Goal: Information Seeking & Learning: Learn about a topic

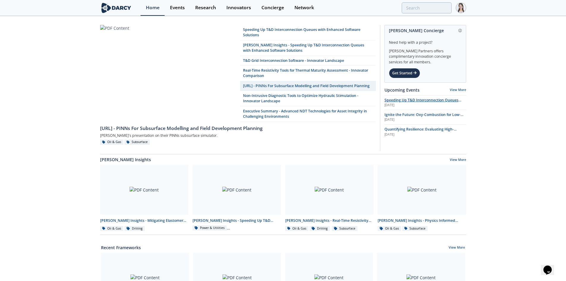
click at [402, 99] on span "Speeding Up T&D Interconnection Queues with Enhanced Software Solutions" at bounding box center [423, 103] width 77 height 10
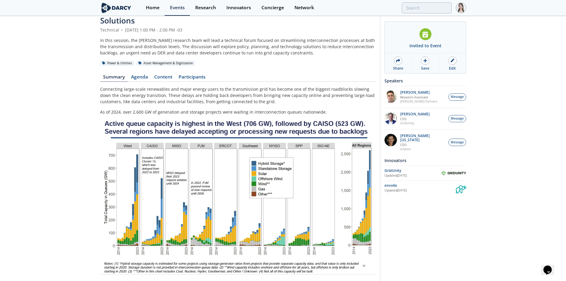
scroll to position [23, 0]
click at [167, 75] on link "Content" at bounding box center [163, 78] width 24 height 7
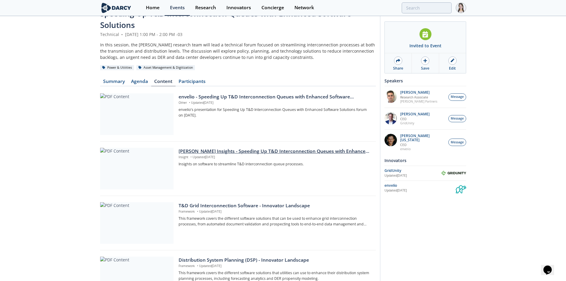
scroll to position [59, 0]
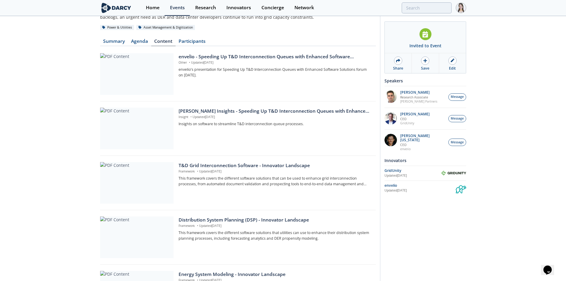
drag, startPoint x: 116, startPoint y: 39, endPoint x: 133, endPoint y: 11, distance: 32.8
click at [116, 39] on link "Summary" at bounding box center [114, 42] width 28 height 7
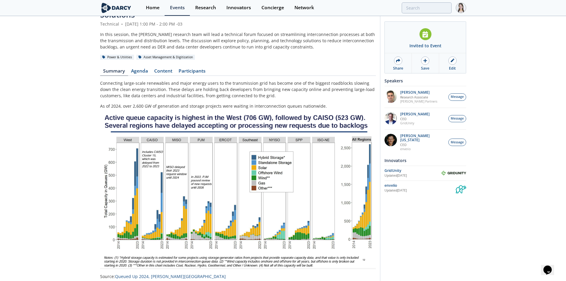
scroll to position [59, 0]
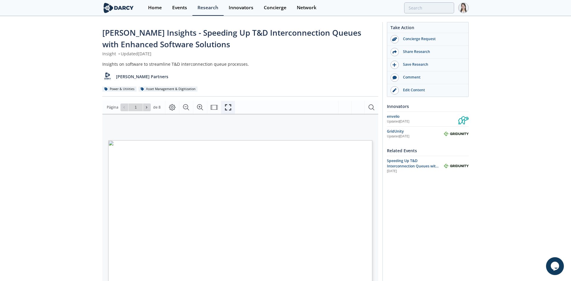
drag, startPoint x: 231, startPoint y: 108, endPoint x: 231, endPoint y: 134, distance: 25.9
click at [231, 108] on button "Fullscreen" at bounding box center [228, 107] width 14 height 13
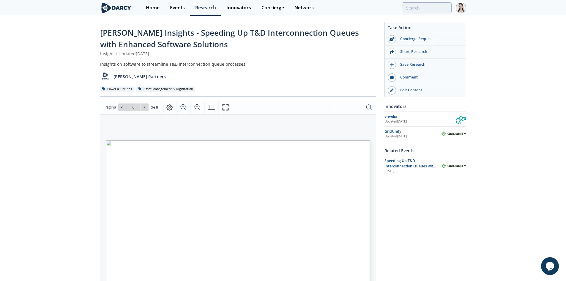
click at [423, 235] on div "Take Action Concierge Request Share Research Save Research Comment" at bounding box center [423, 230] width 86 height 417
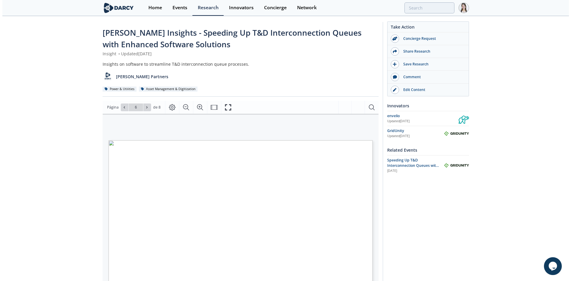
scroll to position [30, 0]
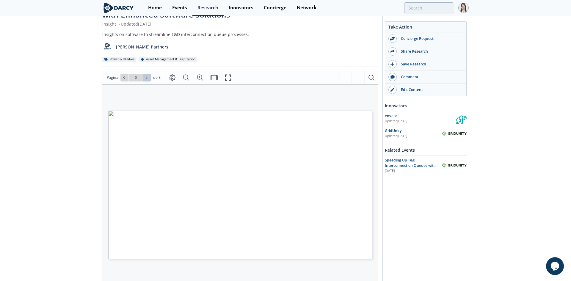
click at [149, 77] on button at bounding box center [147, 78] width 8 height 8
click at [144, 78] on button at bounding box center [147, 78] width 8 height 8
click at [125, 76] on span at bounding box center [124, 78] width 4 height 4
click at [125, 76] on icon at bounding box center [124, 78] width 4 height 4
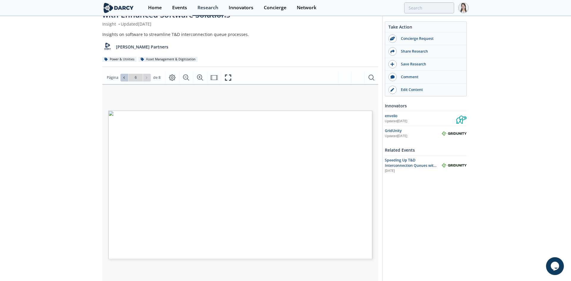
click at [125, 76] on icon at bounding box center [124, 78] width 4 height 4
click at [125, 76] on div "Ir a la página 6" at bounding box center [135, 78] width 30 height 8
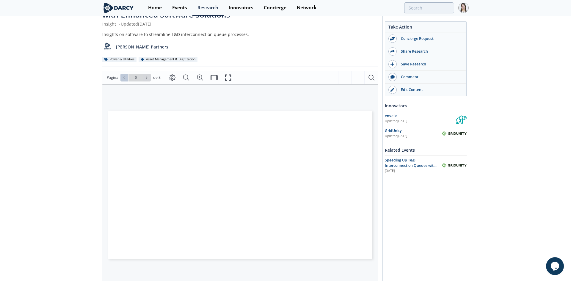
type input "1"
click at [125, 76] on div "Ir a la página 1" at bounding box center [135, 78] width 30 height 8
click at [230, 79] on icon "Fullscreen" at bounding box center [228, 77] width 7 height 7
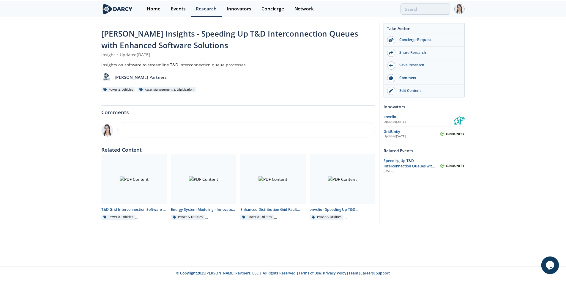
scroll to position [0, 0]
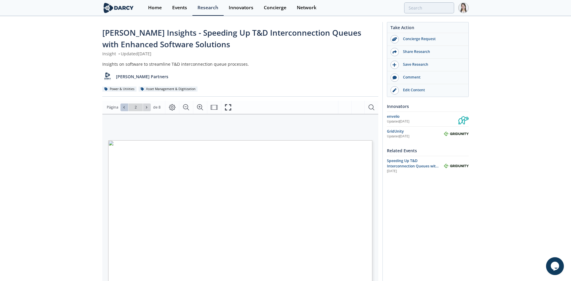
click at [121, 107] on button at bounding box center [124, 107] width 8 height 8
type input "1"
click at [121, 107] on div "Ir a la página 1" at bounding box center [135, 107] width 30 height 8
